Goal: Task Accomplishment & Management: Manage account settings

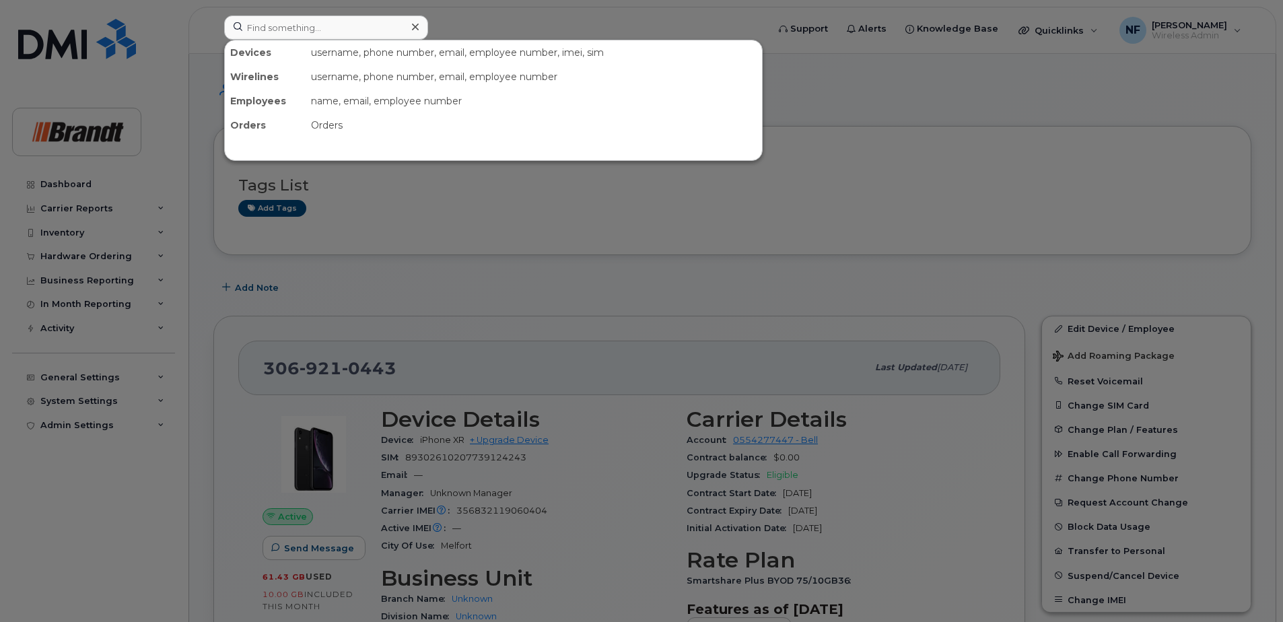
click at [343, 24] on input at bounding box center [326, 27] width 204 height 24
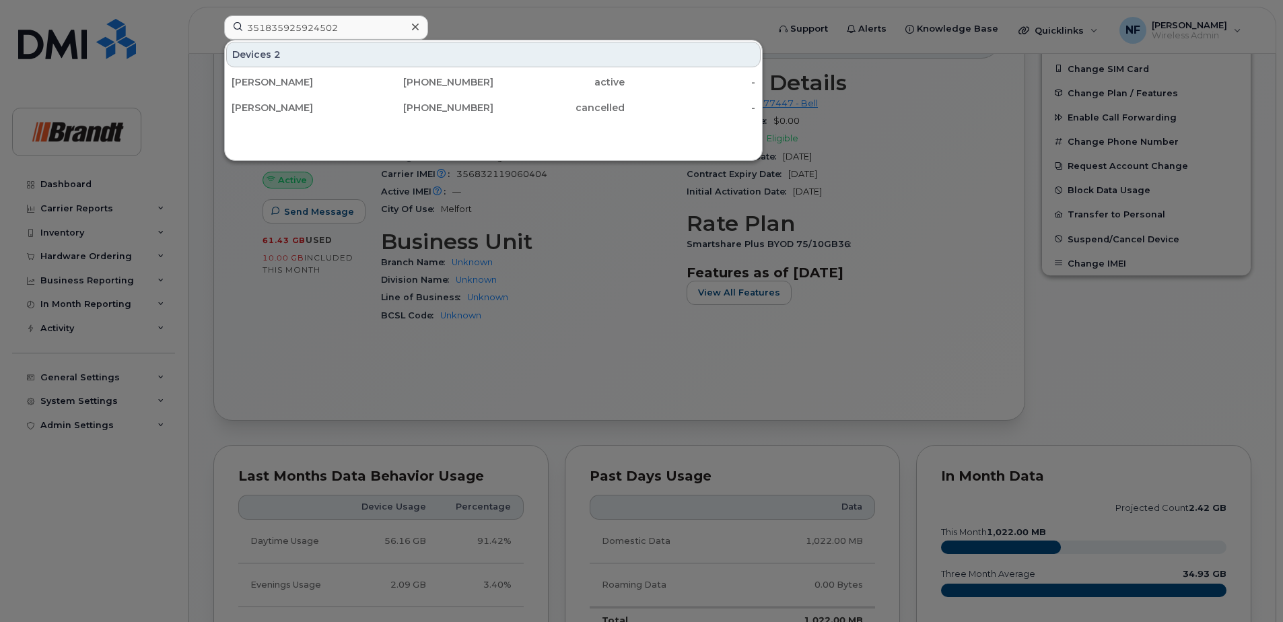
type input "351835925924502"
click at [368, 83] on div "403-632-8926" at bounding box center [428, 81] width 131 height 13
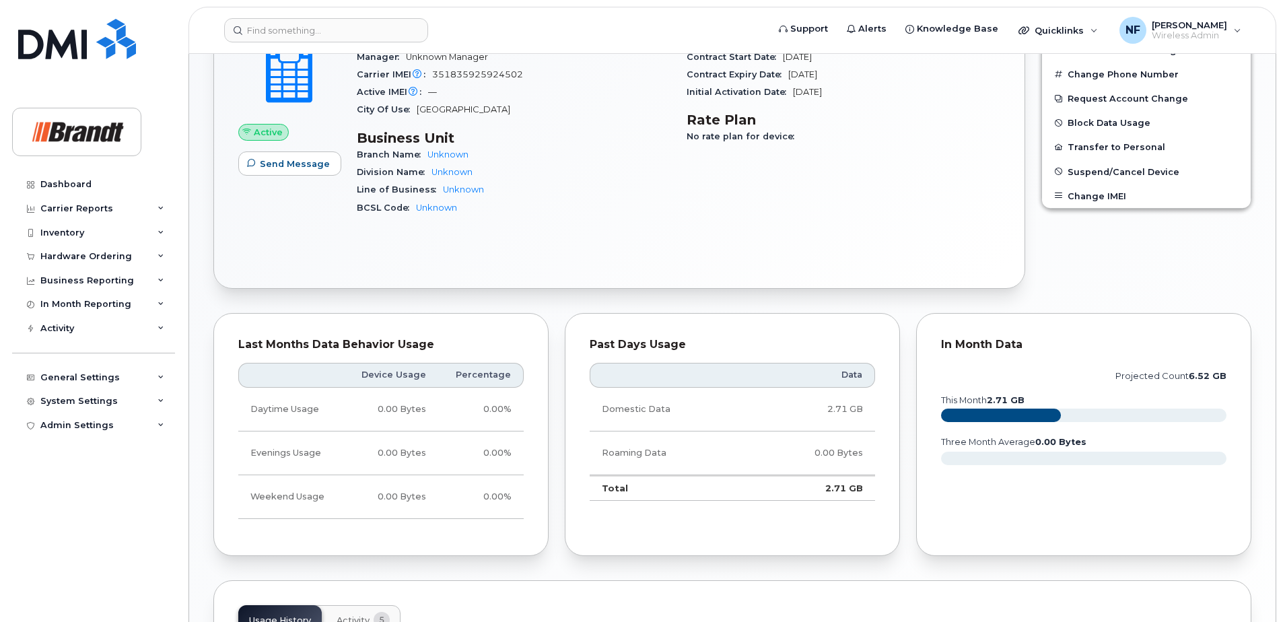
scroll to position [681, 0]
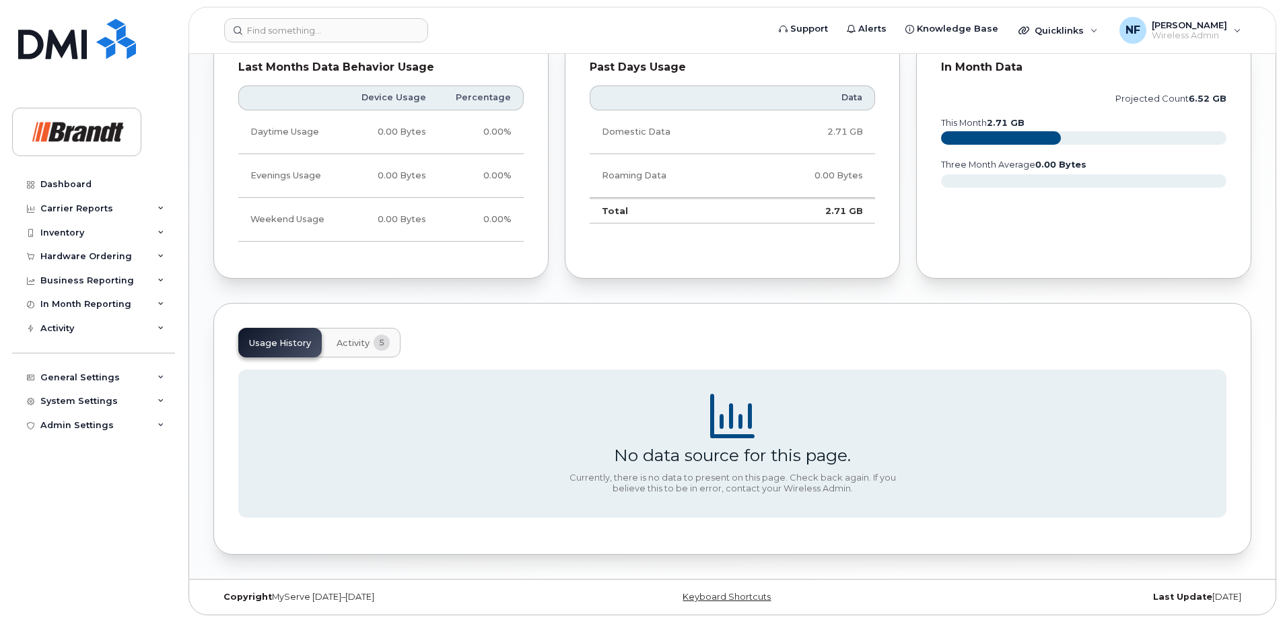
click at [373, 337] on button "Activity 5" at bounding box center [363, 343] width 75 height 30
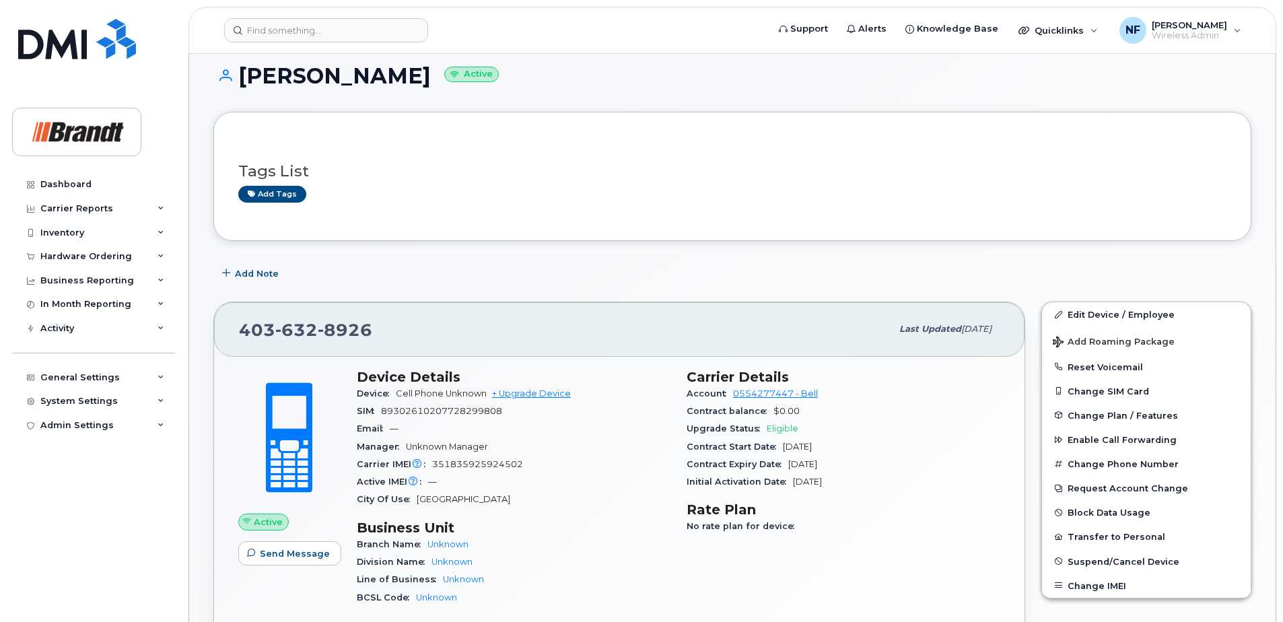
scroll to position [0, 0]
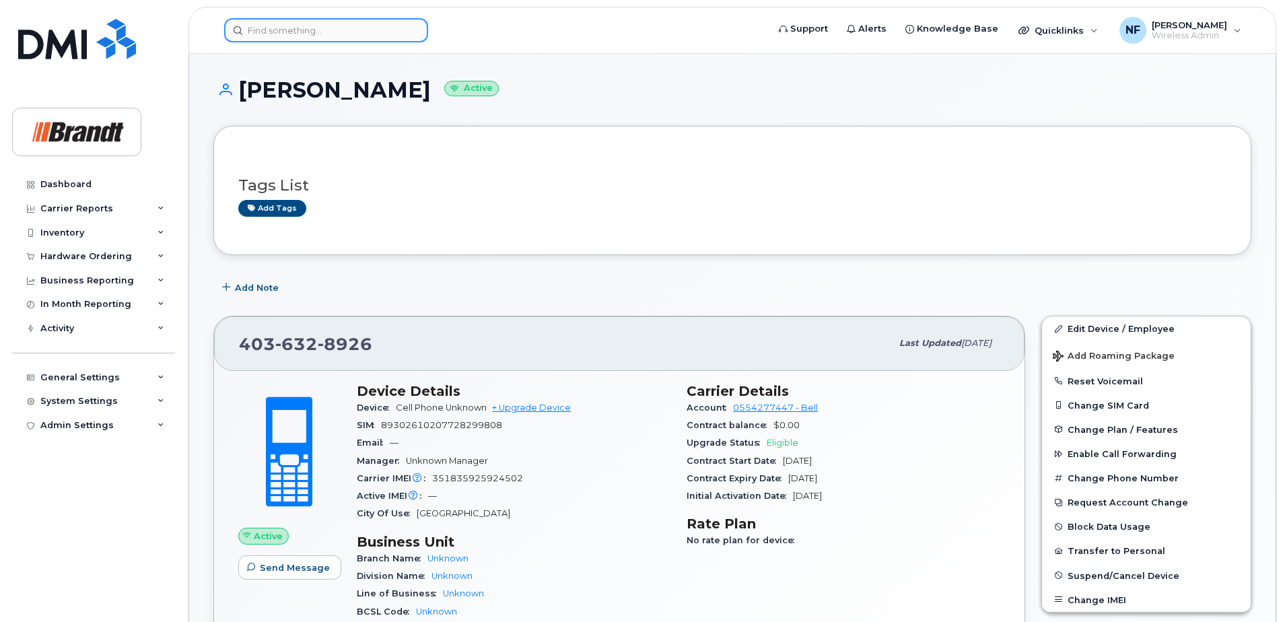
click at [355, 30] on input at bounding box center [326, 30] width 204 height 24
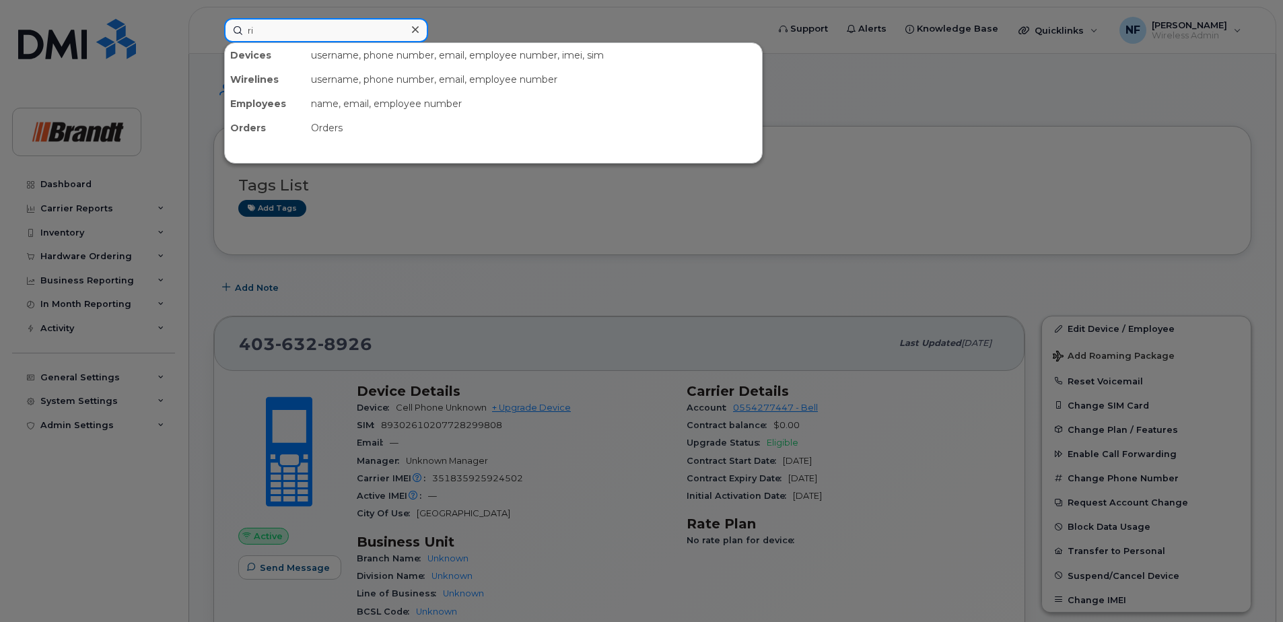
type input "r"
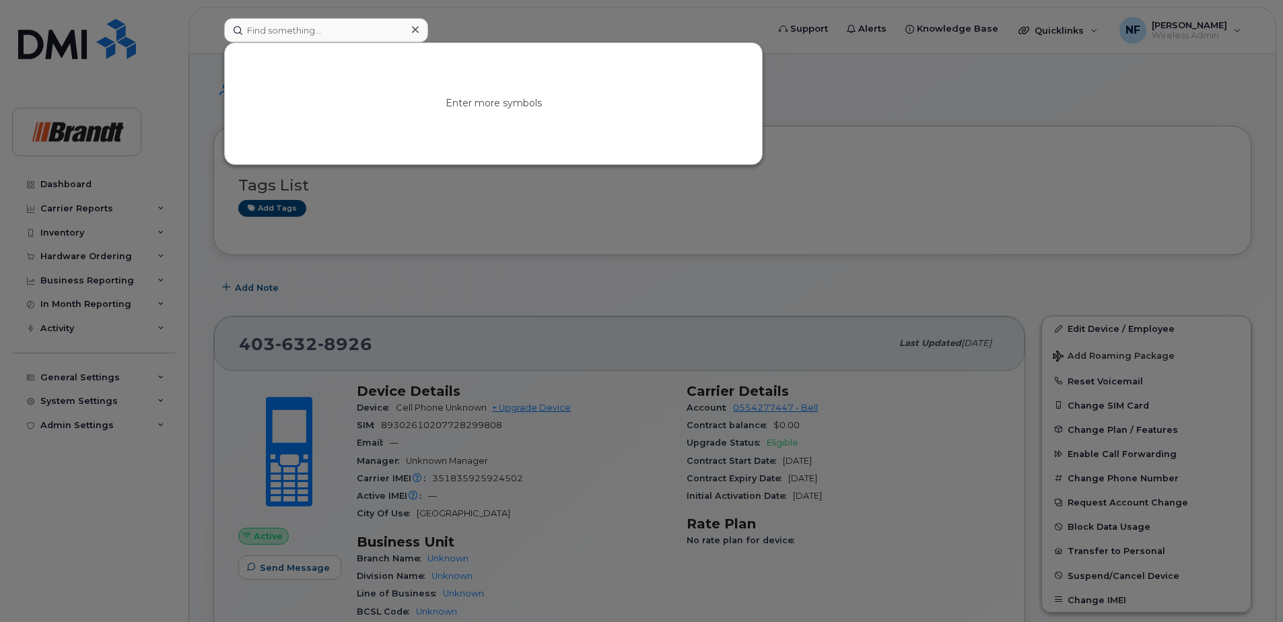
click at [508, 493] on div at bounding box center [641, 311] width 1283 height 622
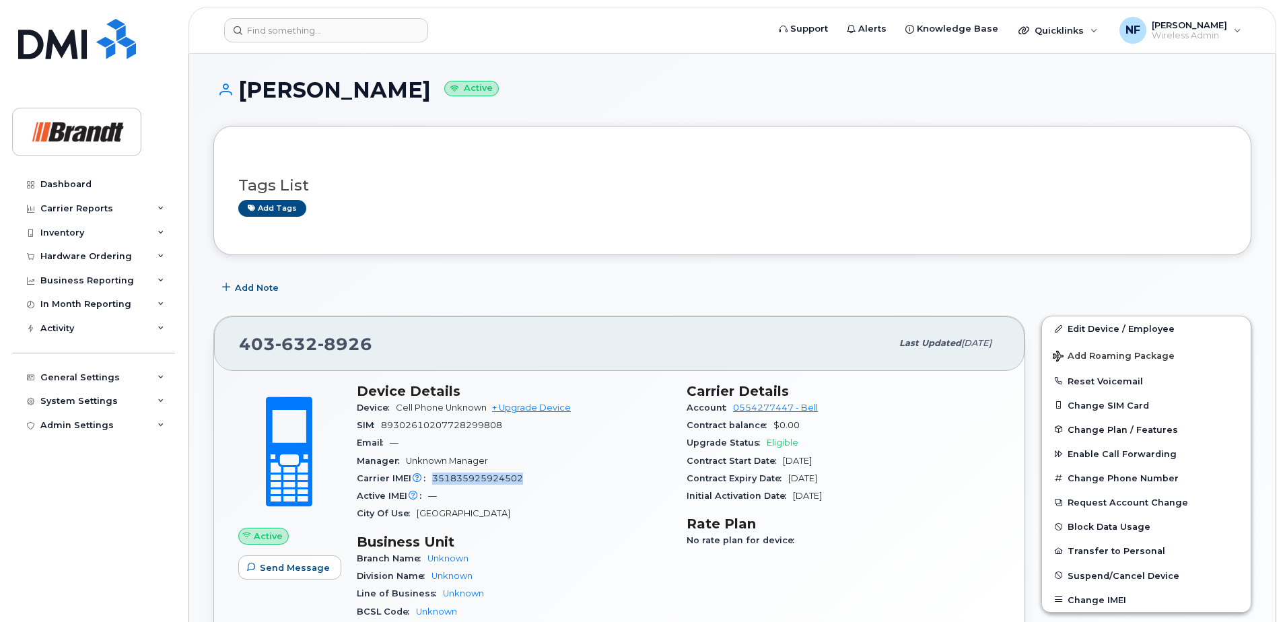
drag, startPoint x: 523, startPoint y: 481, endPoint x: 433, endPoint y: 482, distance: 90.2
click at [433, 482] on div "Carrier IMEI Carrier IMEI is reported during the last billing cycle or change o…" at bounding box center [514, 479] width 314 height 18
copy span "351835925924502"
click at [333, 38] on input at bounding box center [326, 30] width 204 height 24
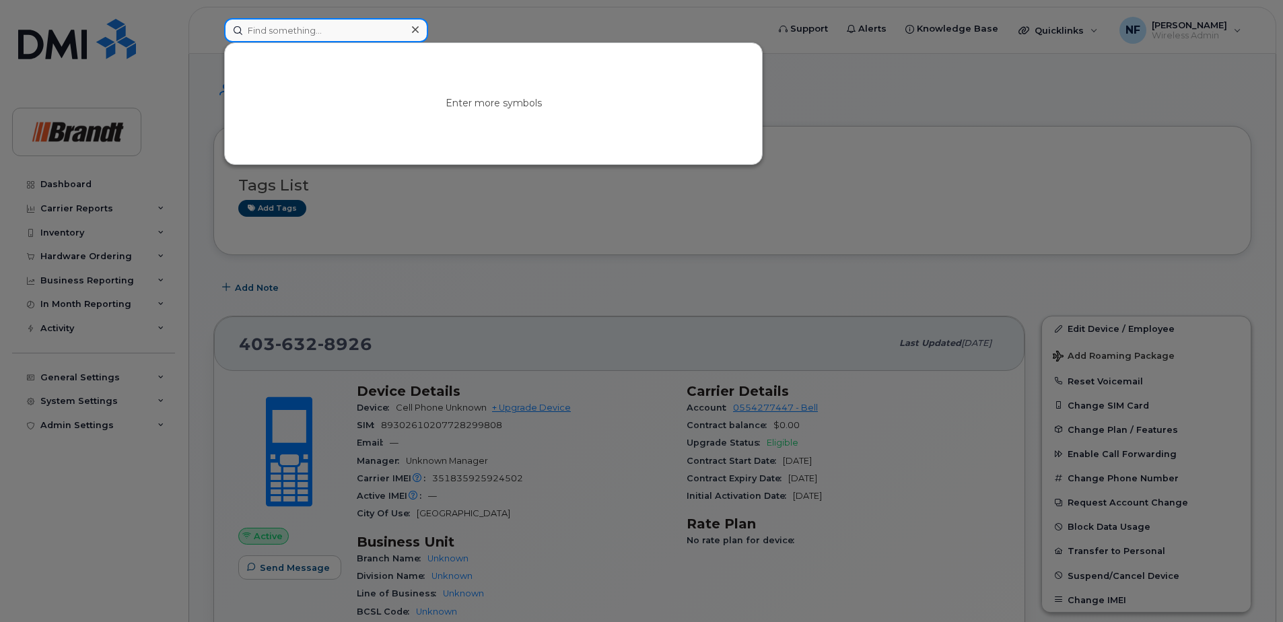
paste input "351835925924502"
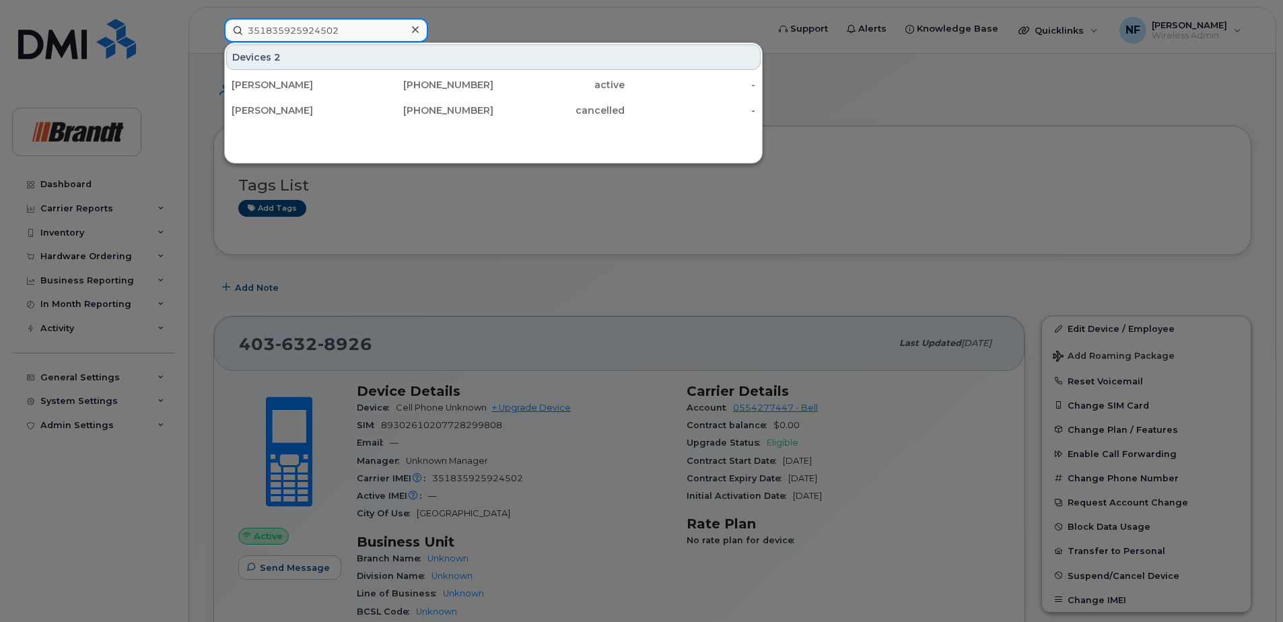
type input "351835925924502"
click at [395, 106] on div "819-444-7826" at bounding box center [428, 110] width 131 height 13
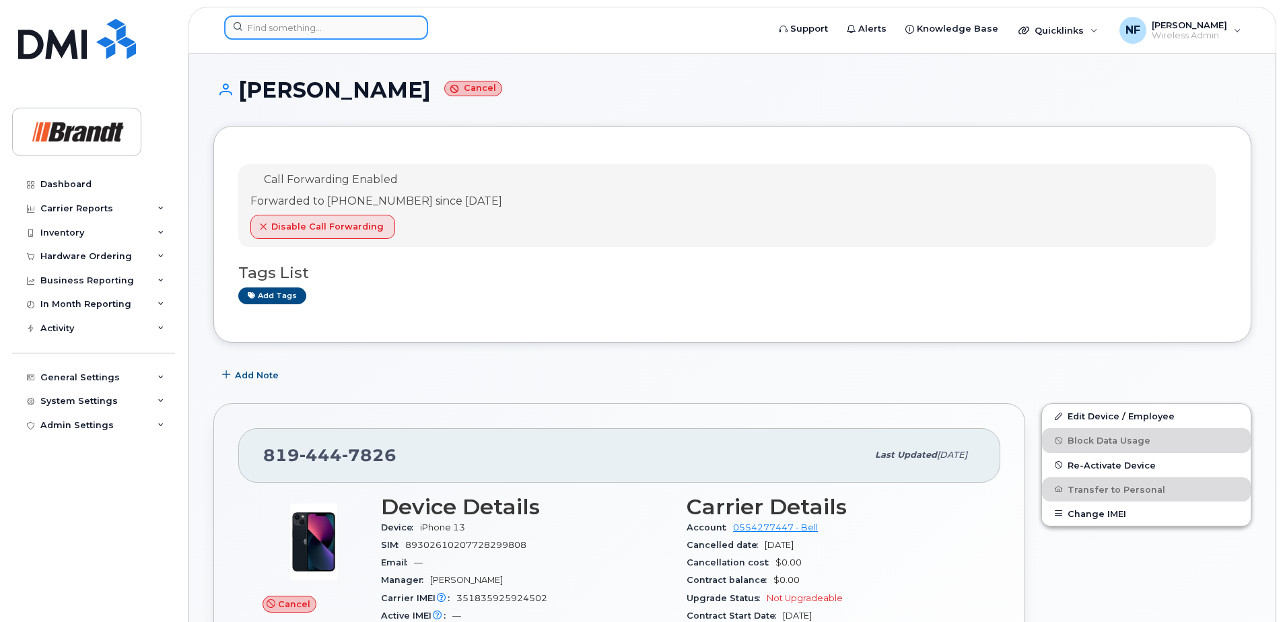
click at [339, 29] on input at bounding box center [326, 27] width 204 height 24
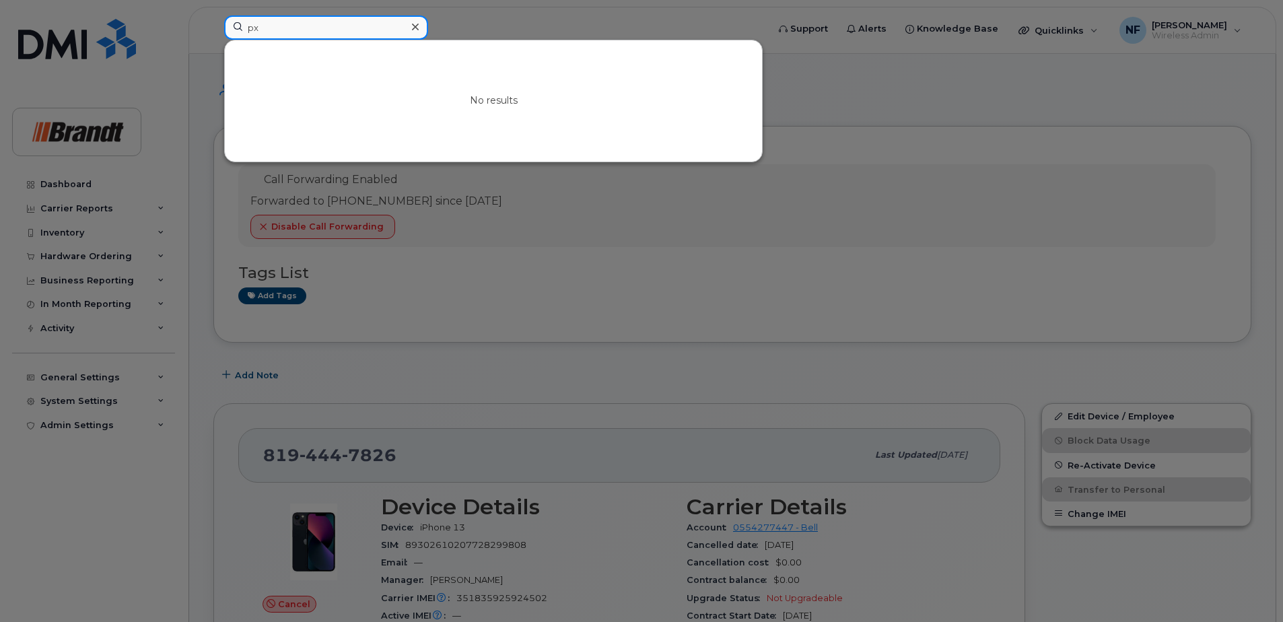
type input "p"
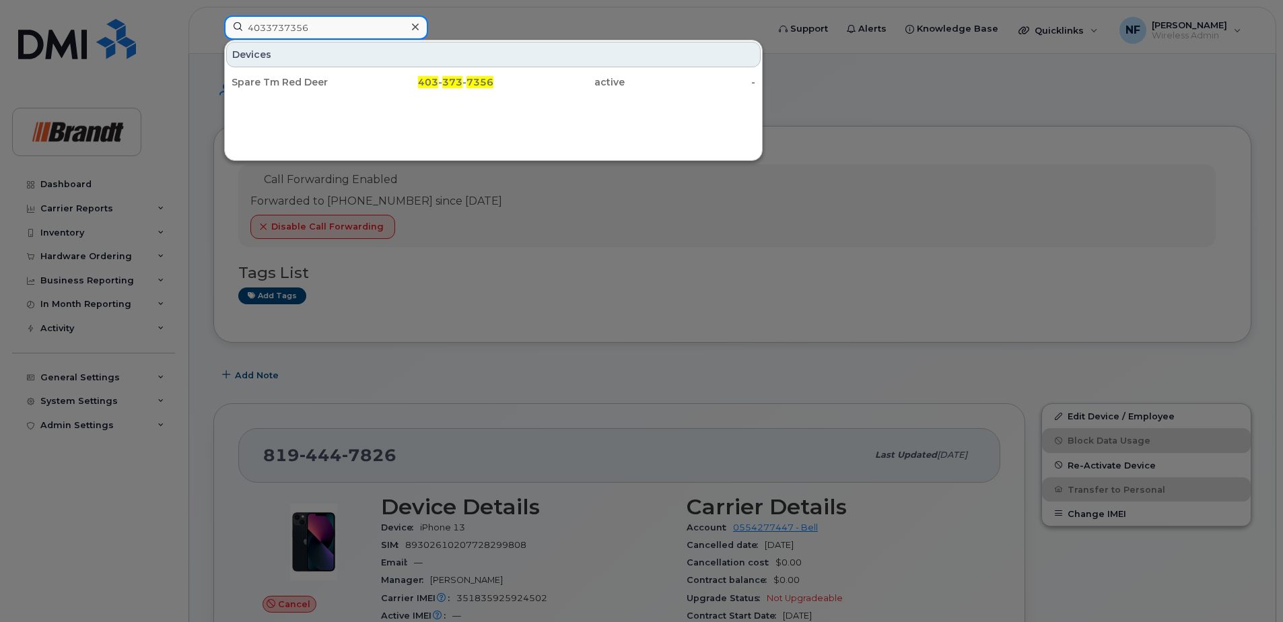
type input "4033737356"
click at [388, 83] on div "403 - 373 - 7356" at bounding box center [428, 81] width 131 height 13
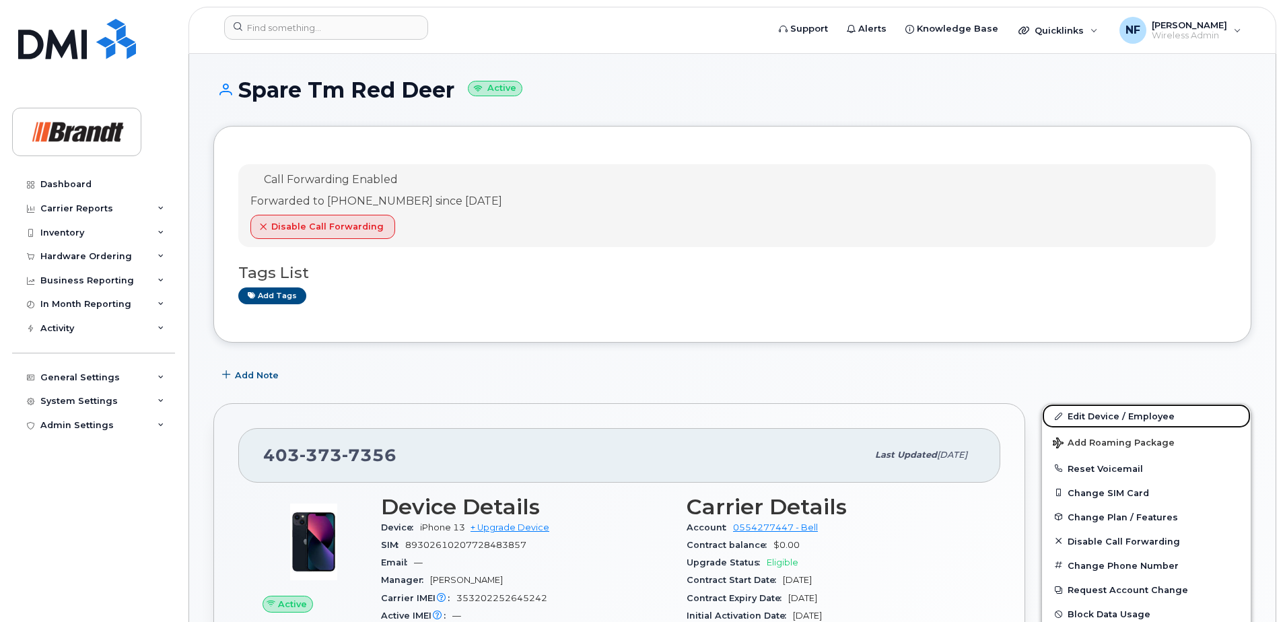
click at [1140, 410] on link "Edit Device / Employee" at bounding box center [1146, 416] width 209 height 24
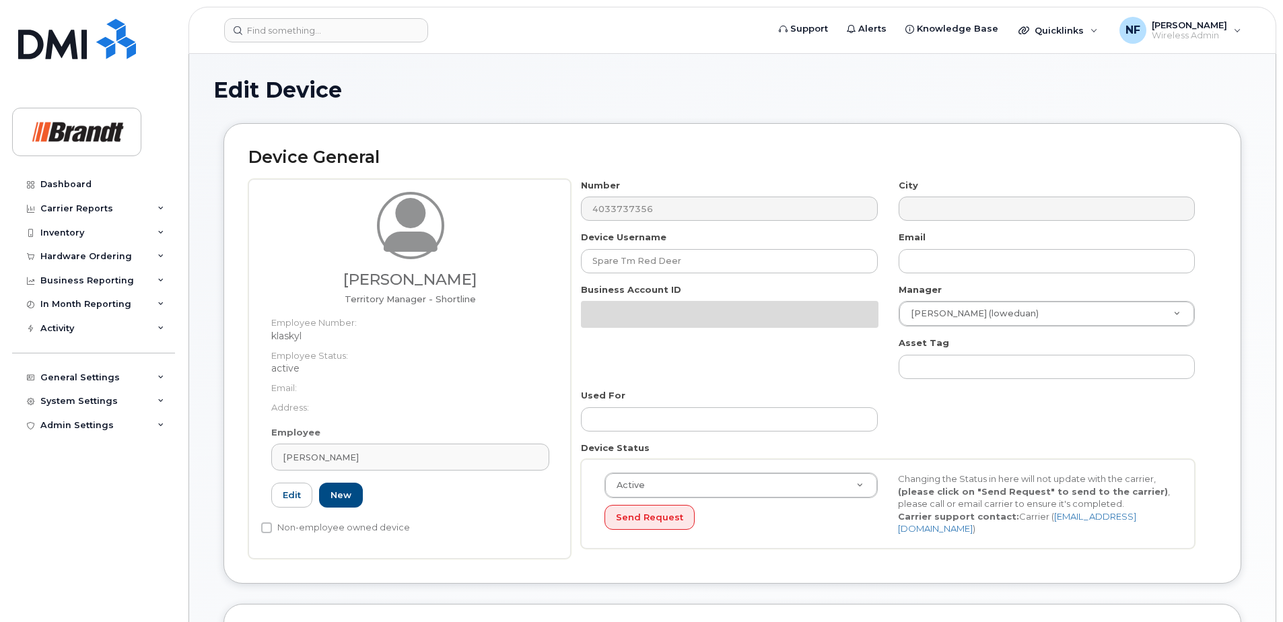
select select "34499227"
select select "35155014"
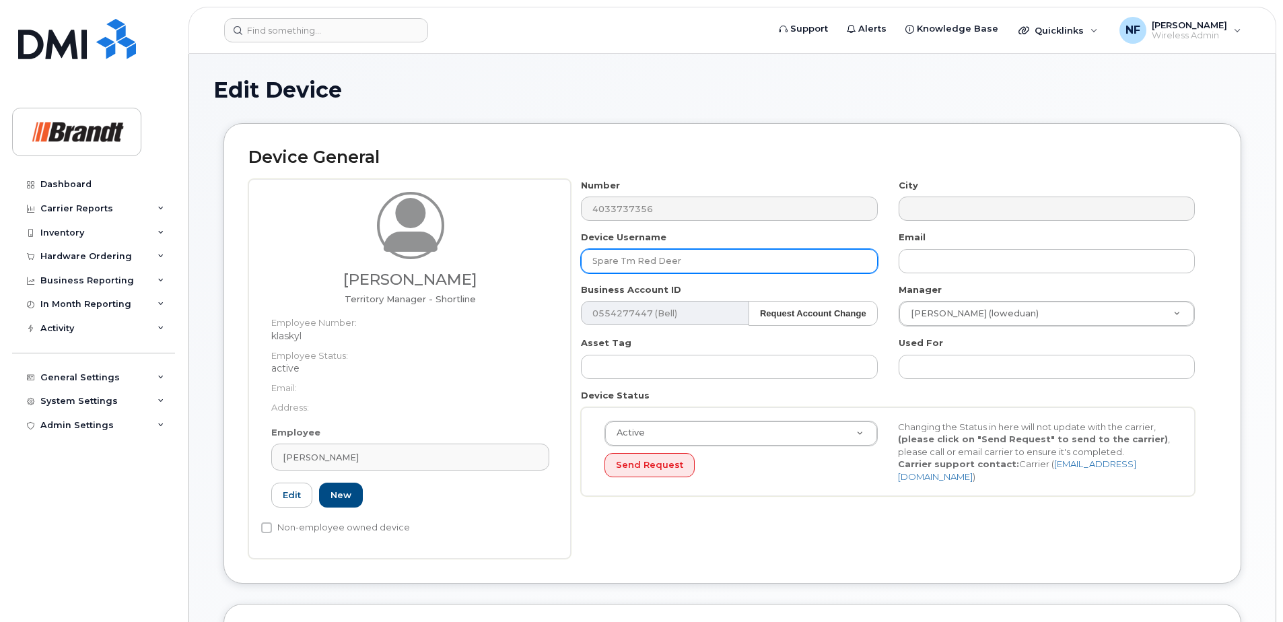
drag, startPoint x: 660, startPoint y: 262, endPoint x: 566, endPoint y: 266, distance: 94.3
click at [566, 266] on div "Kyle Klassen Territory Manager - Shortline Employee Number: klaskyl Employee St…" at bounding box center [732, 369] width 968 height 380
type input "Mohammed Aboubi"
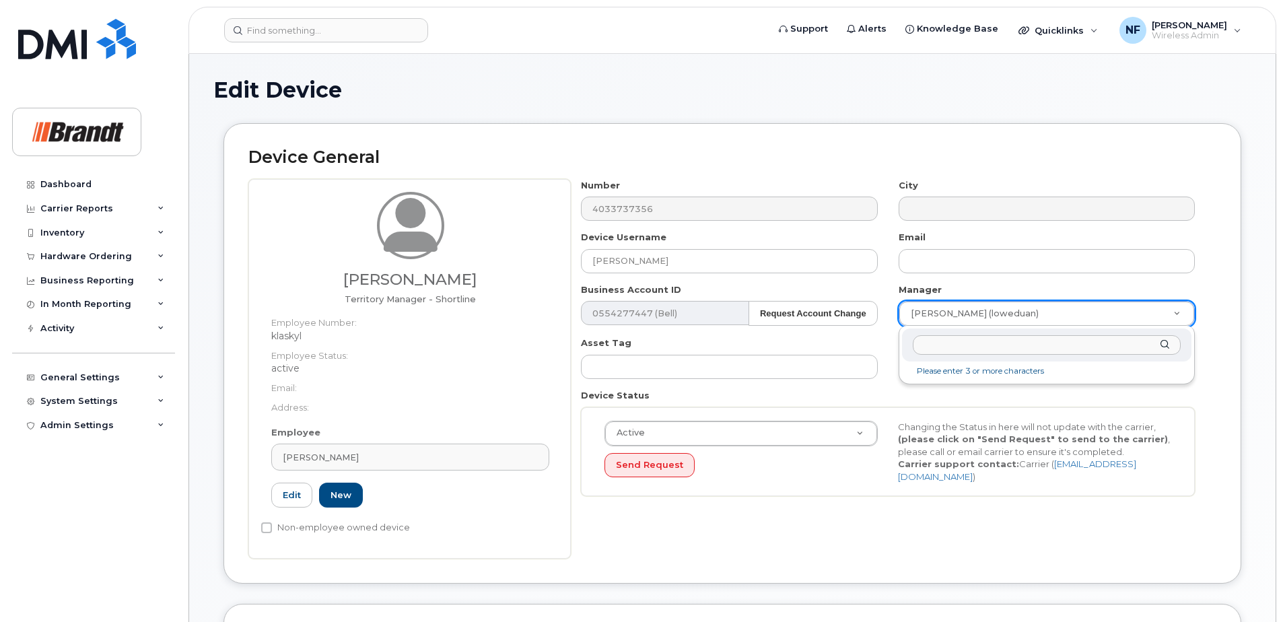
click at [1014, 345] on input "text" at bounding box center [1047, 345] width 268 height 20
type input "bibeau"
drag, startPoint x: 1014, startPoint y: 345, endPoint x: 870, endPoint y: 354, distance: 144.3
click at [870, 354] on body "Support Alerts Knowledge Base Quicklinks Suspend / Cancel Device Change SIM Car…" at bounding box center [641, 618] width 1283 height 1237
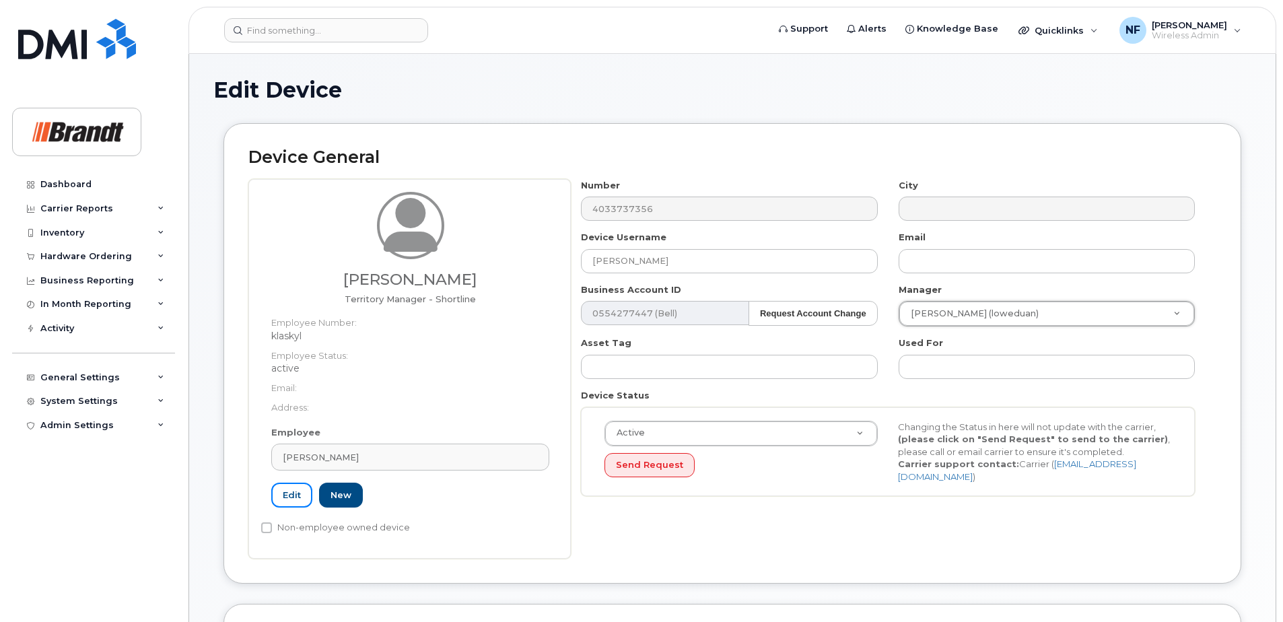
click at [298, 493] on link "Edit" at bounding box center [291, 495] width 41 height 25
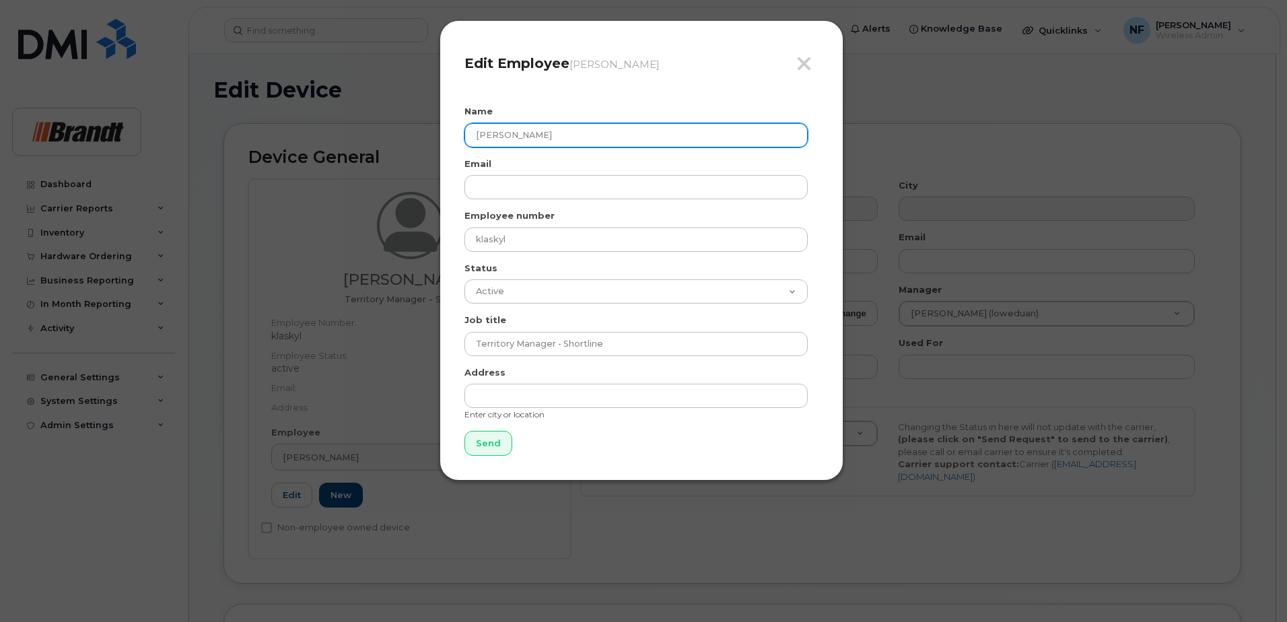
drag, startPoint x: 595, startPoint y: 128, endPoint x: 379, endPoint y: 139, distance: 216.4
click at [379, 139] on div "Close Edit Employee Kyle Klassen Name Kyle Klassen Email Employee number klasky…" at bounding box center [643, 311] width 1287 height 622
click at [551, 142] on input "Mohammed" at bounding box center [635, 135] width 343 height 24
type input "Mohammed Aboubi"
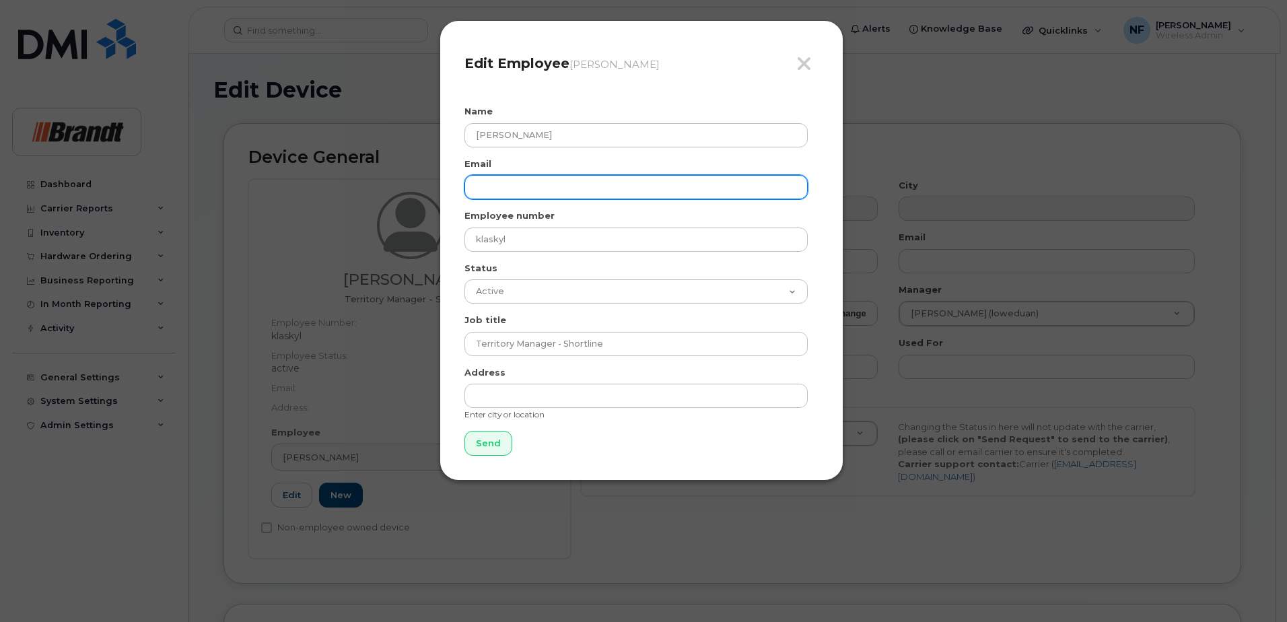
click at [523, 197] on input "email" at bounding box center [635, 187] width 343 height 24
paste input "MAboubi@brandt.ca"
type input "MAboubi@brandt.ca"
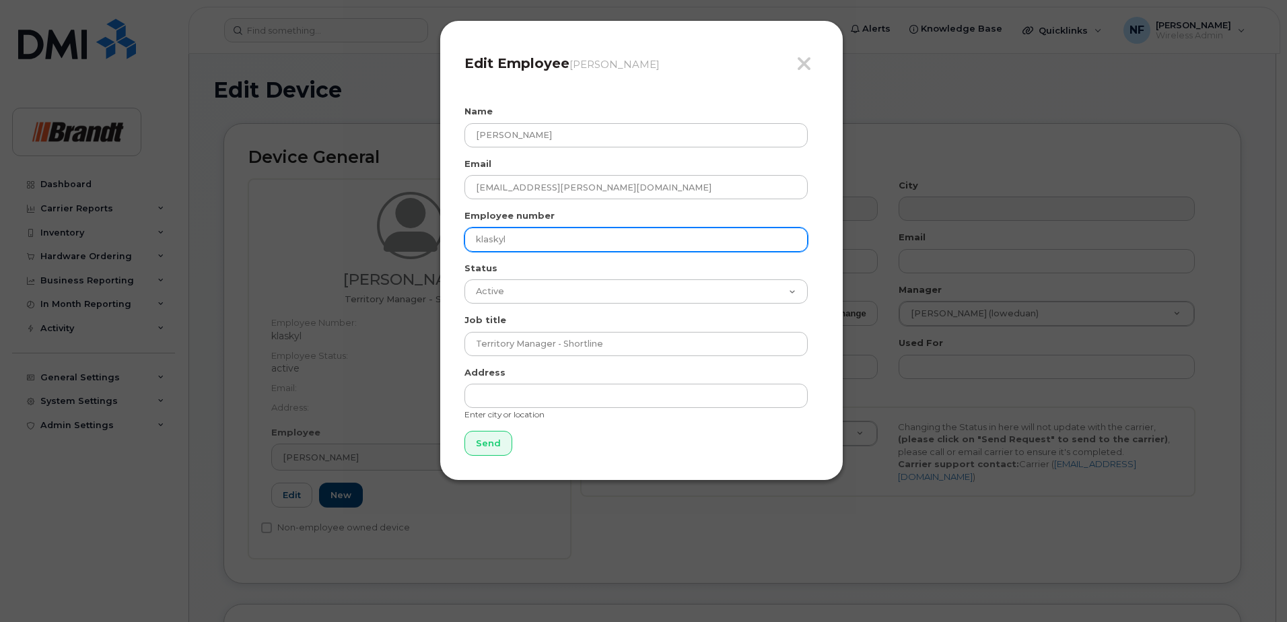
drag, startPoint x: 525, startPoint y: 236, endPoint x: 456, endPoint y: 240, distance: 69.4
click at [456, 240] on div "Close Edit Employee Kyle Klassen Name Mohammed Aboubi Email MAboubi@brandt.ca E…" at bounding box center [642, 250] width 404 height 460
paste input "aboumoh"
type input "aboumoh"
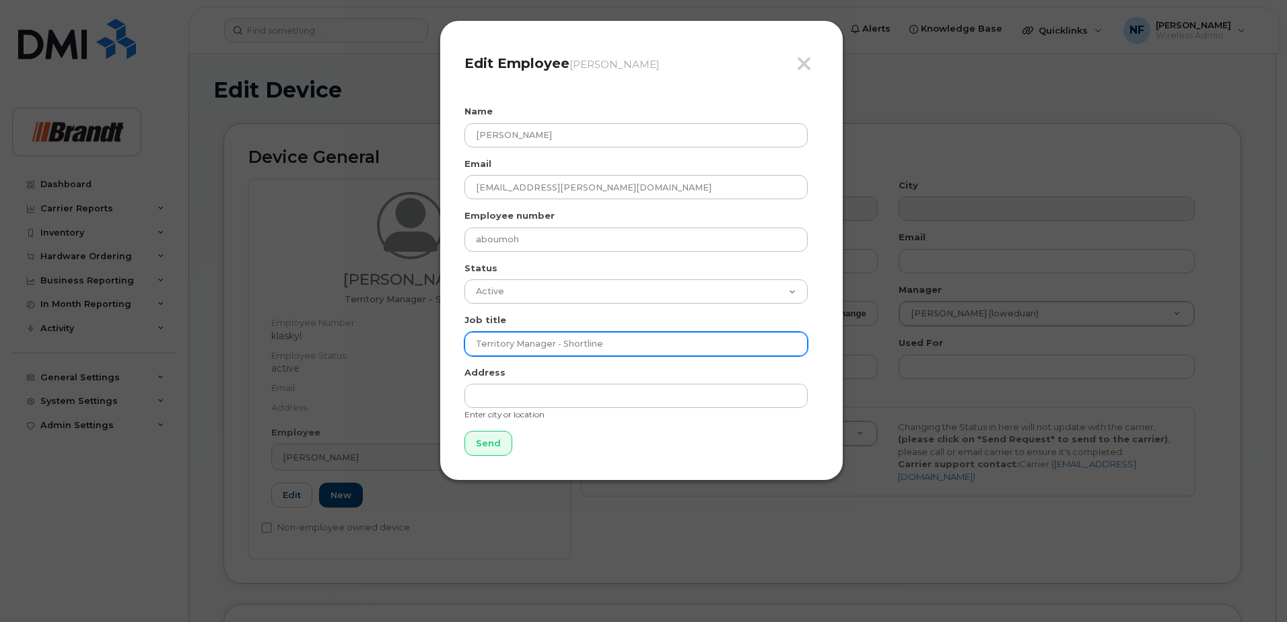
drag, startPoint x: 611, startPoint y: 341, endPoint x: 554, endPoint y: 348, distance: 56.9
click at [554, 348] on input "Territory Manager - Shortline" at bounding box center [635, 344] width 343 height 24
type input "Territory Manager"
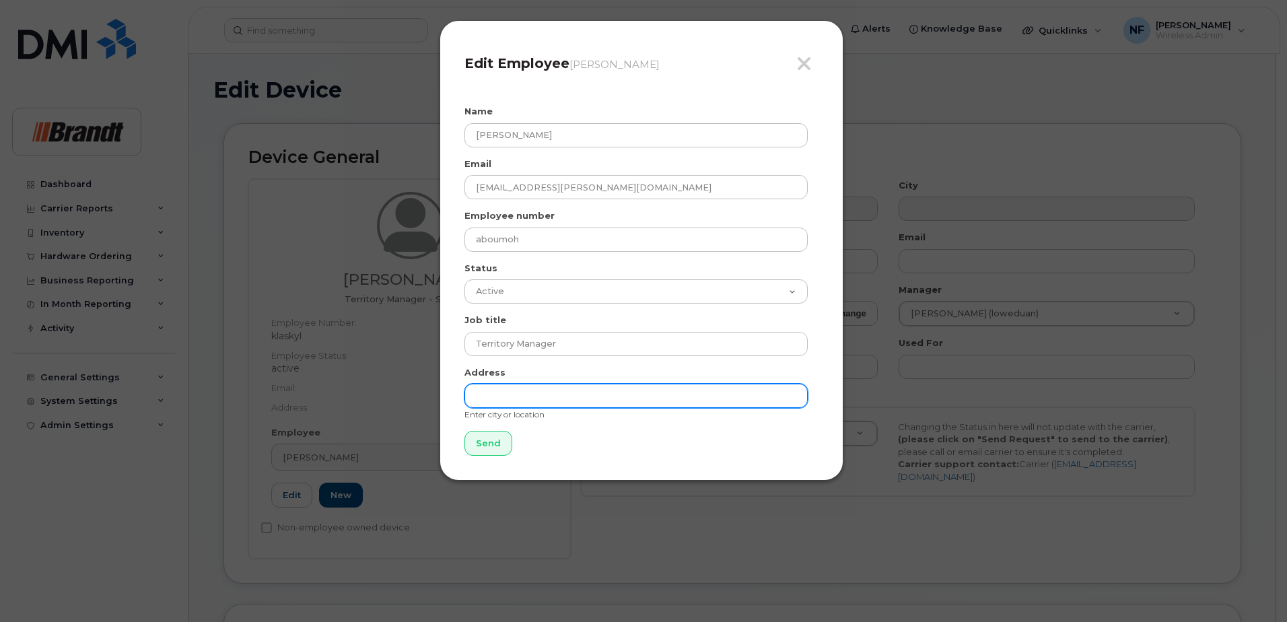
click at [742, 397] on input "text" at bounding box center [635, 396] width 343 height 24
type input "Brossard"
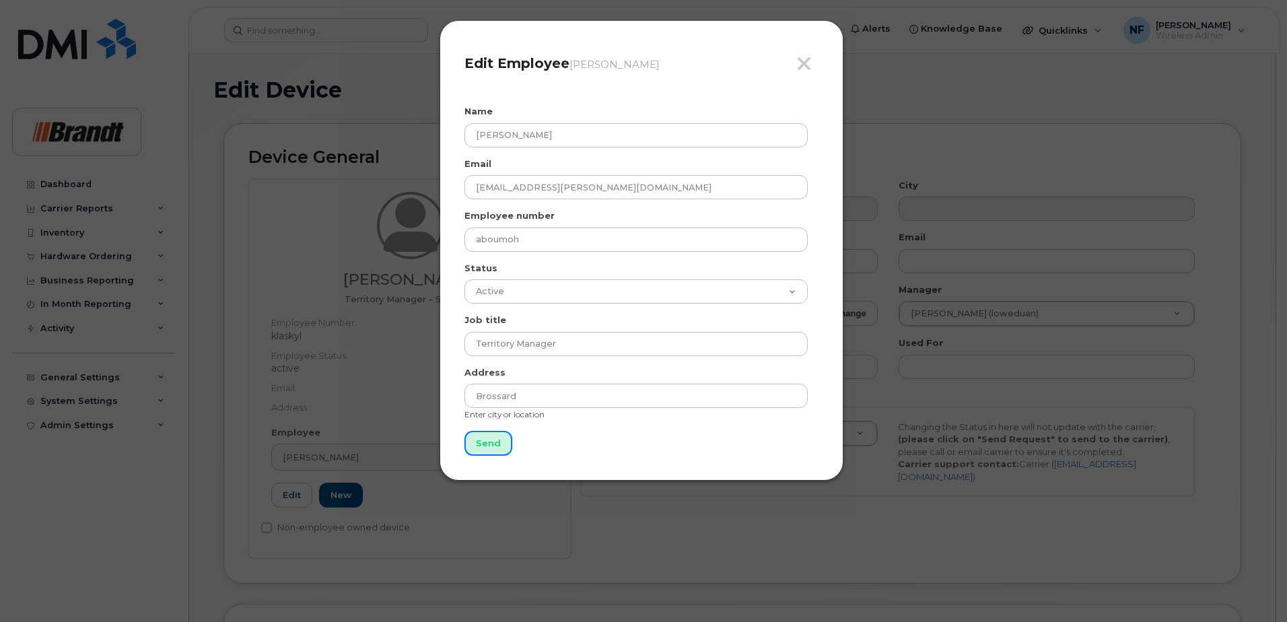
click at [479, 442] on input "Send" at bounding box center [488, 443] width 48 height 25
type input "Send"
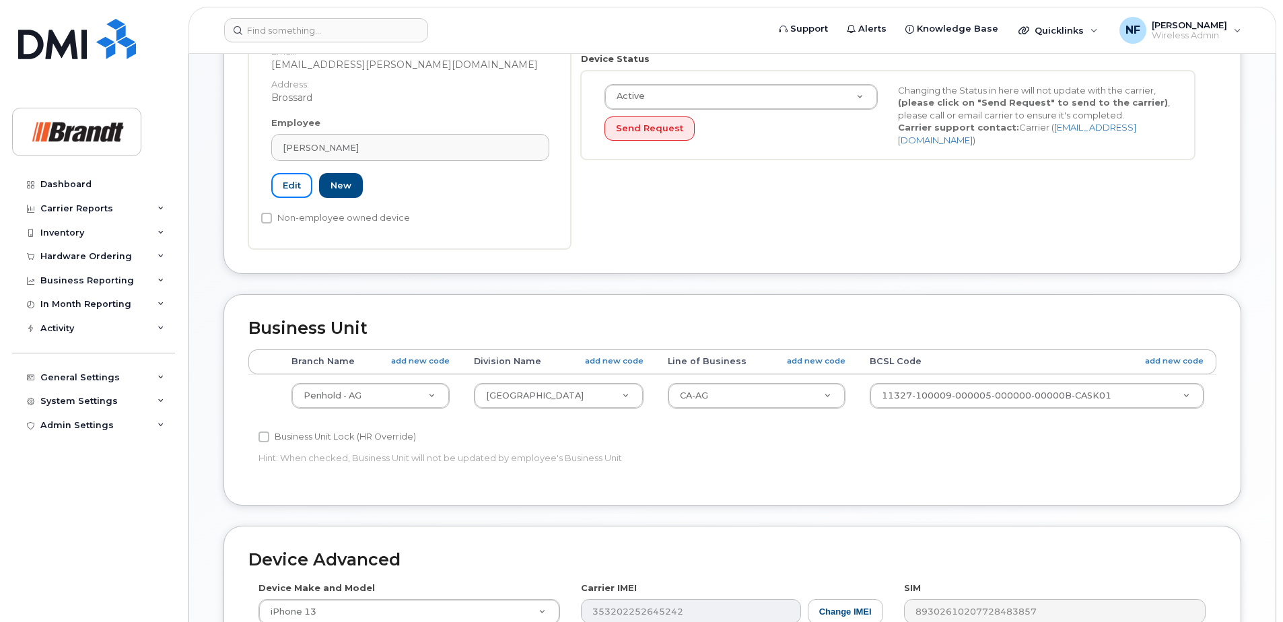
scroll to position [642, 0]
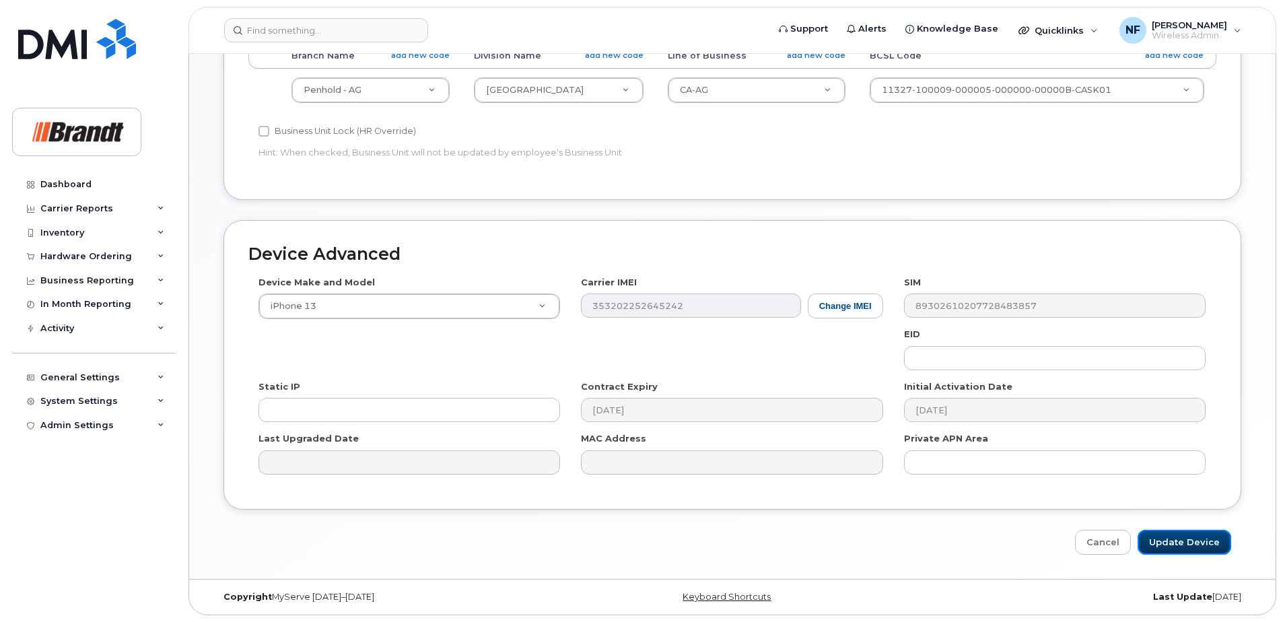
click at [1169, 538] on input "Update Device" at bounding box center [1185, 542] width 94 height 25
type input "Saving..."
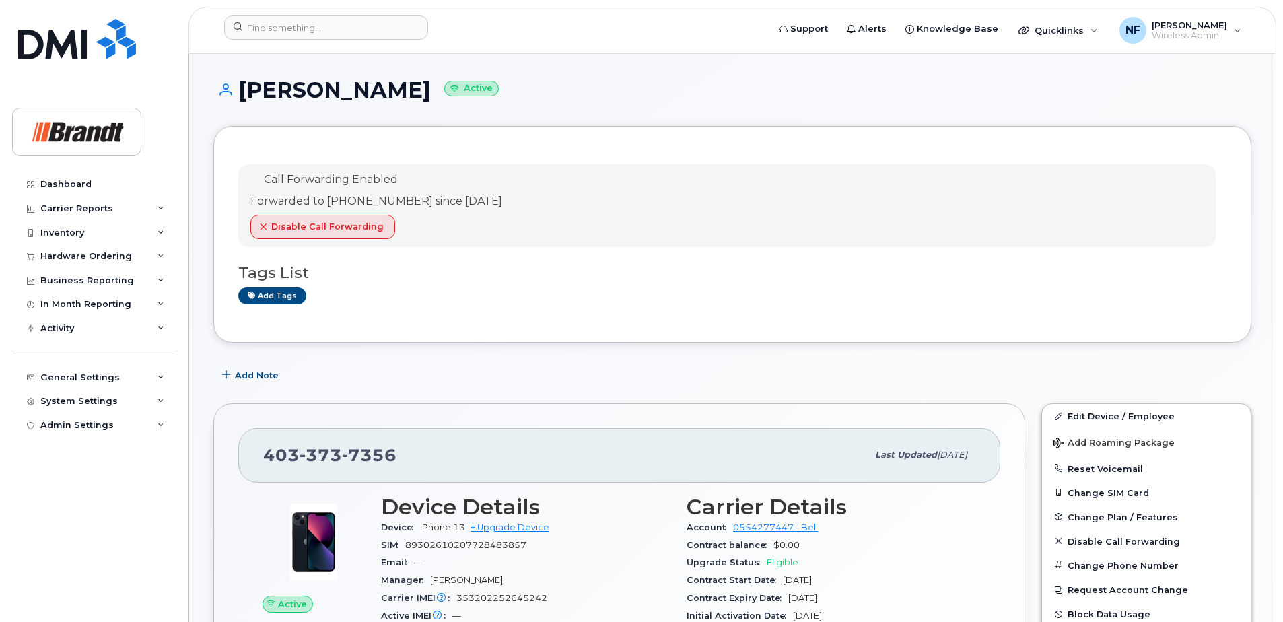
click at [368, 455] on span "7356" at bounding box center [369, 455] width 55 height 20
copy span "403 373 7356"
click at [286, 22] on input at bounding box center [326, 27] width 204 height 24
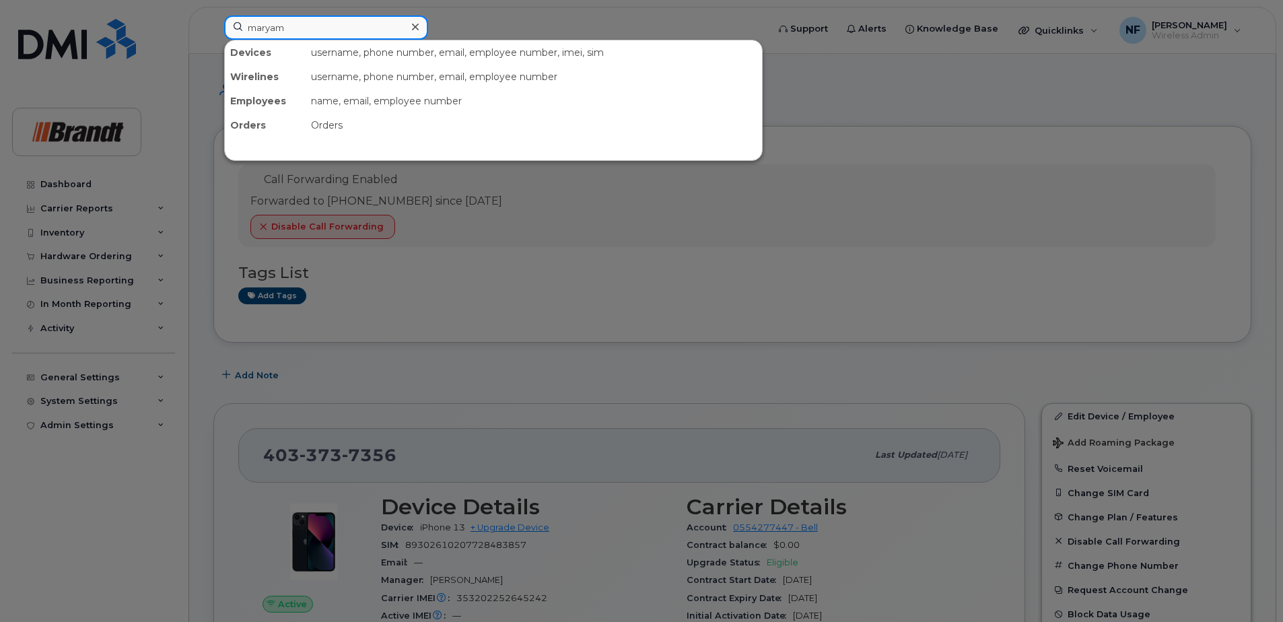
type input "maryam"
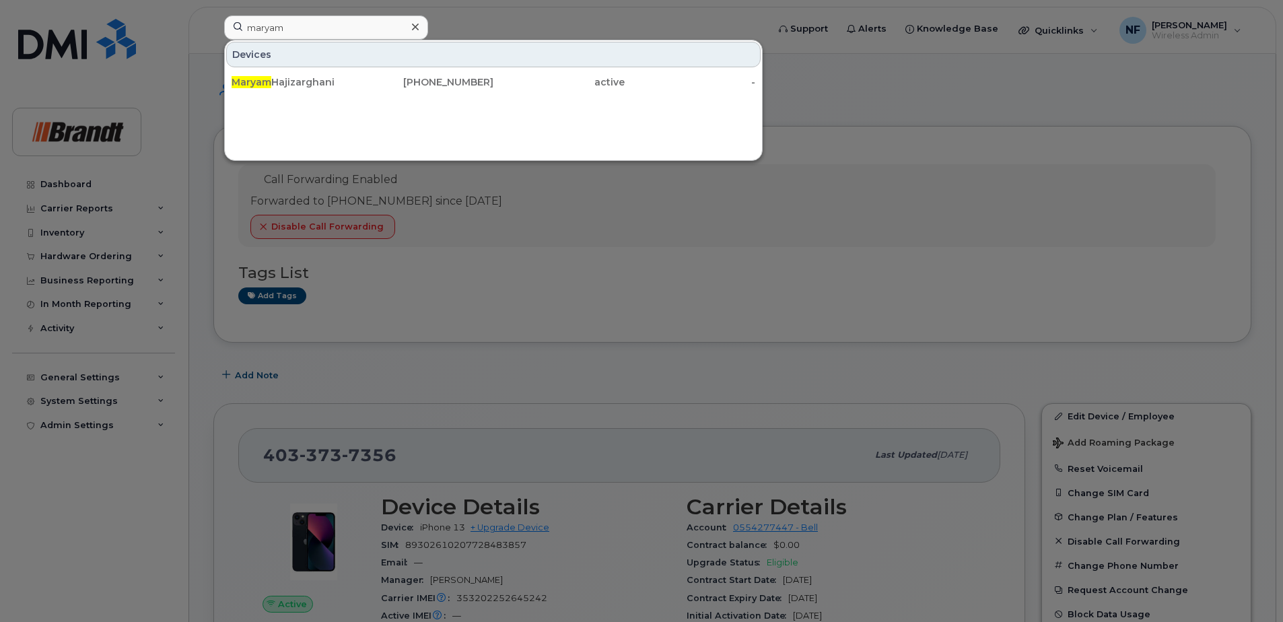
drag, startPoint x: 373, startPoint y: 80, endPoint x: 413, endPoint y: 82, distance: 40.4
click at [373, 80] on div "306-531-7249" at bounding box center [428, 81] width 131 height 13
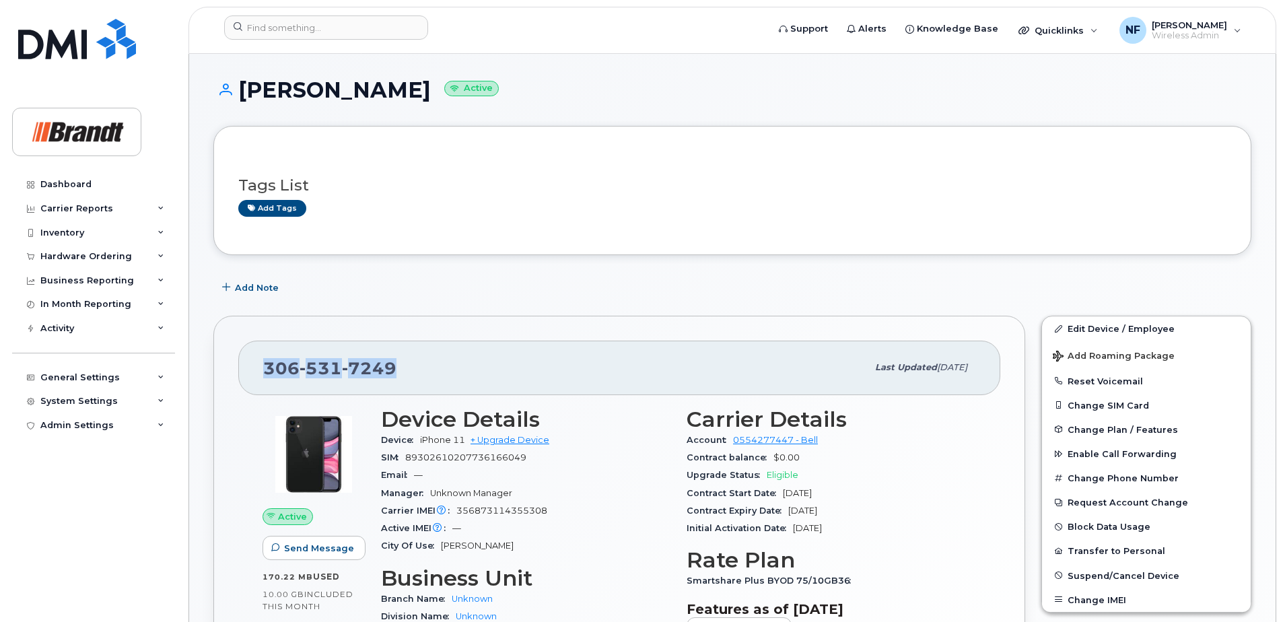
drag, startPoint x: 393, startPoint y: 368, endPoint x: 237, endPoint y: 358, distance: 156.5
click at [237, 358] on div "[PHONE_NUMBER] Last updated [DATE] Active Send Message 170.22 MB  used 10.00 GB…" at bounding box center [619, 536] width 812 height 441
copy span "[PHONE_NUMBER]"
